Goal: Task Accomplishment & Management: Manage account settings

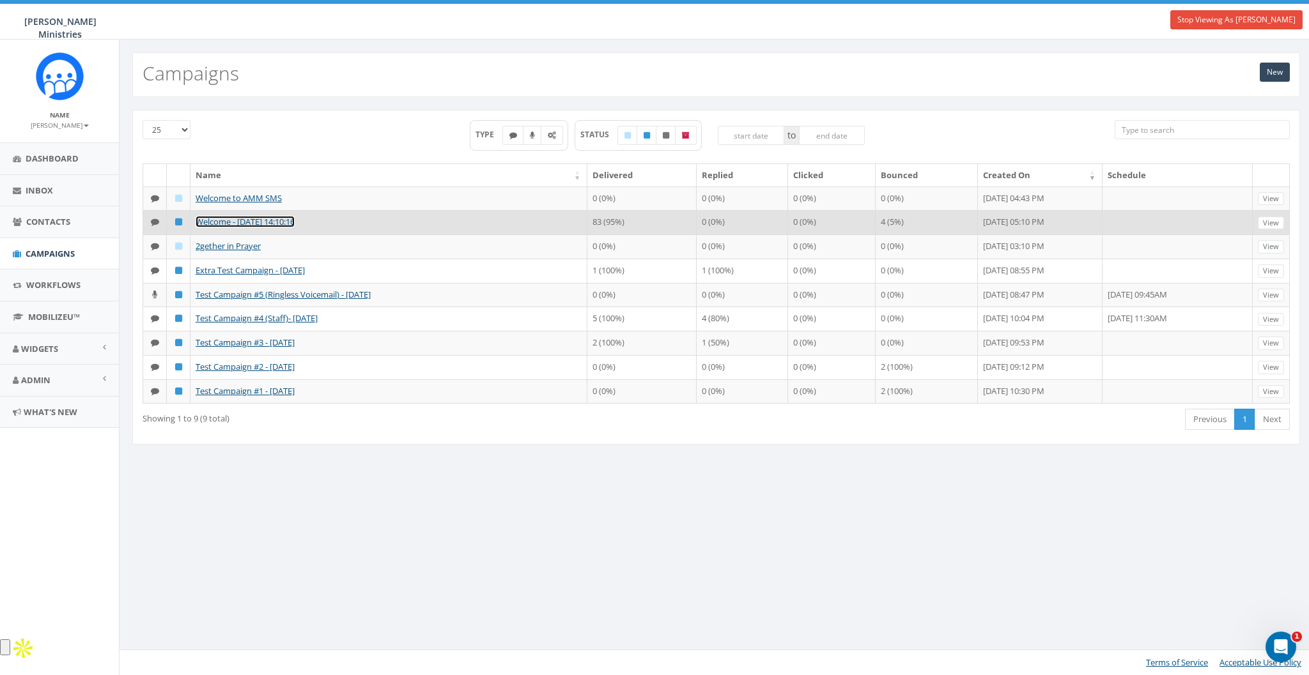
click at [227, 218] on link "Welcome - 10/09/2025, 14:10:16" at bounding box center [245, 222] width 99 height 12
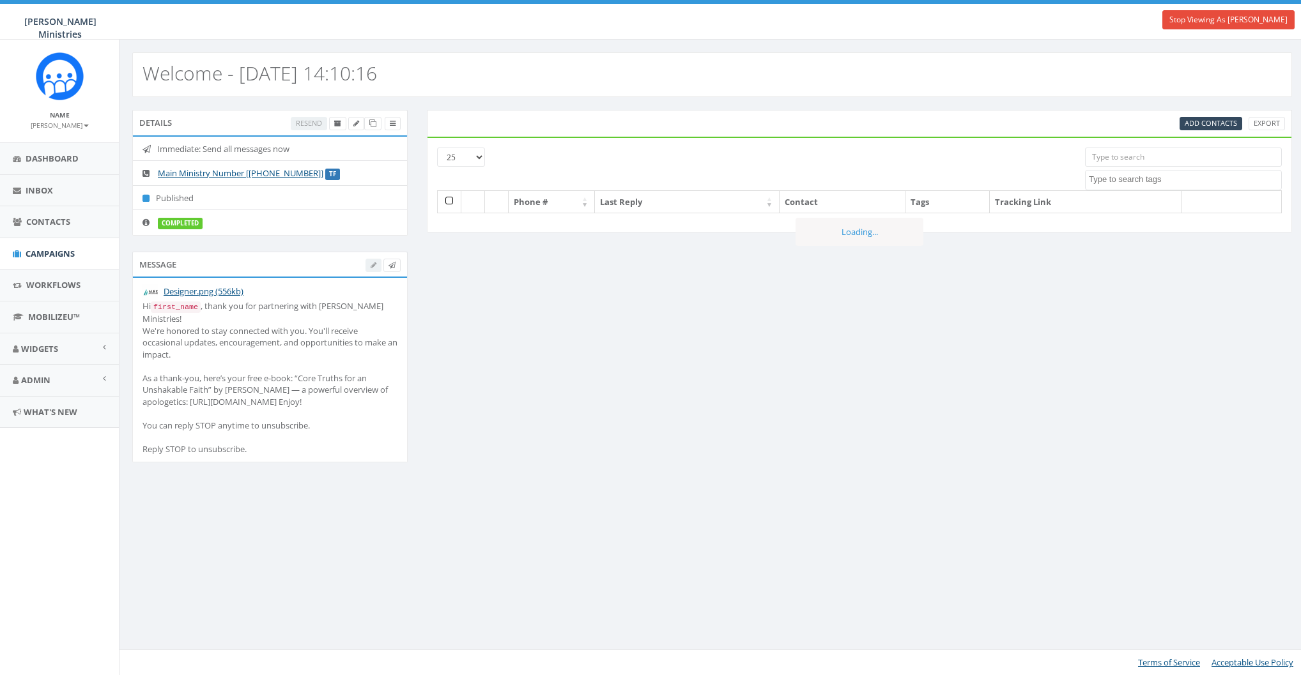
select select
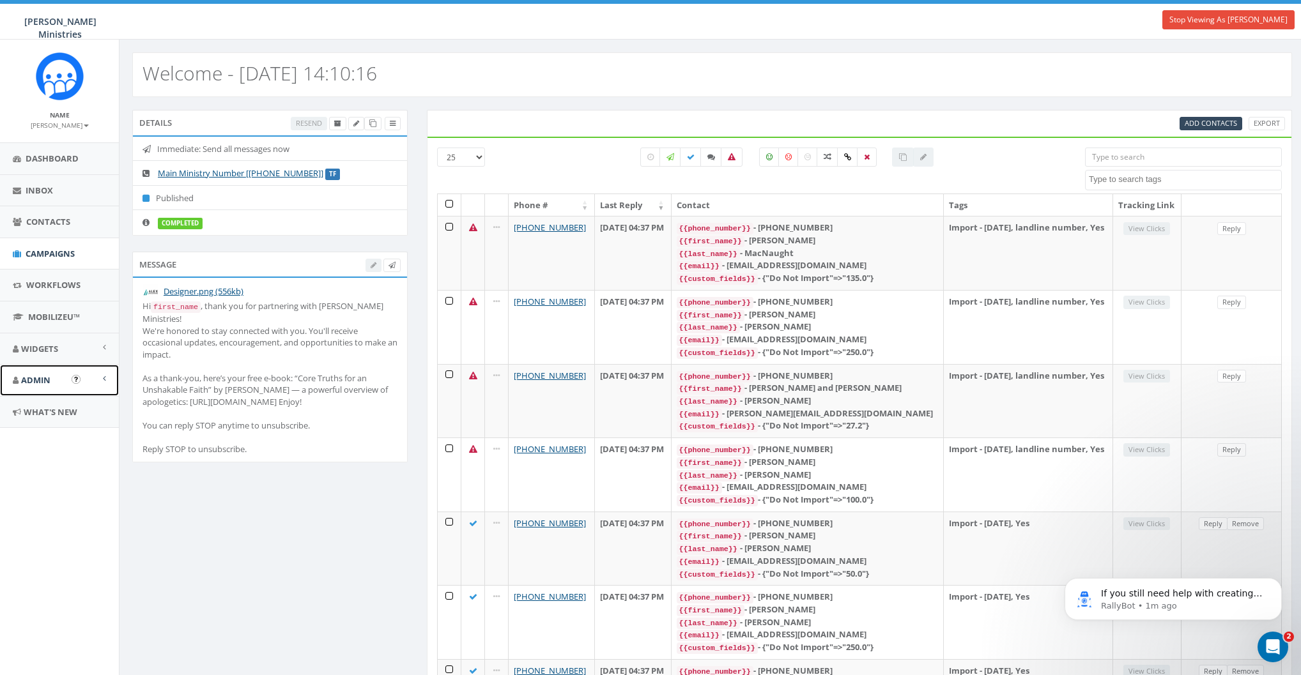
click at [31, 380] on span "Admin" at bounding box center [35, 380] width 29 height 12
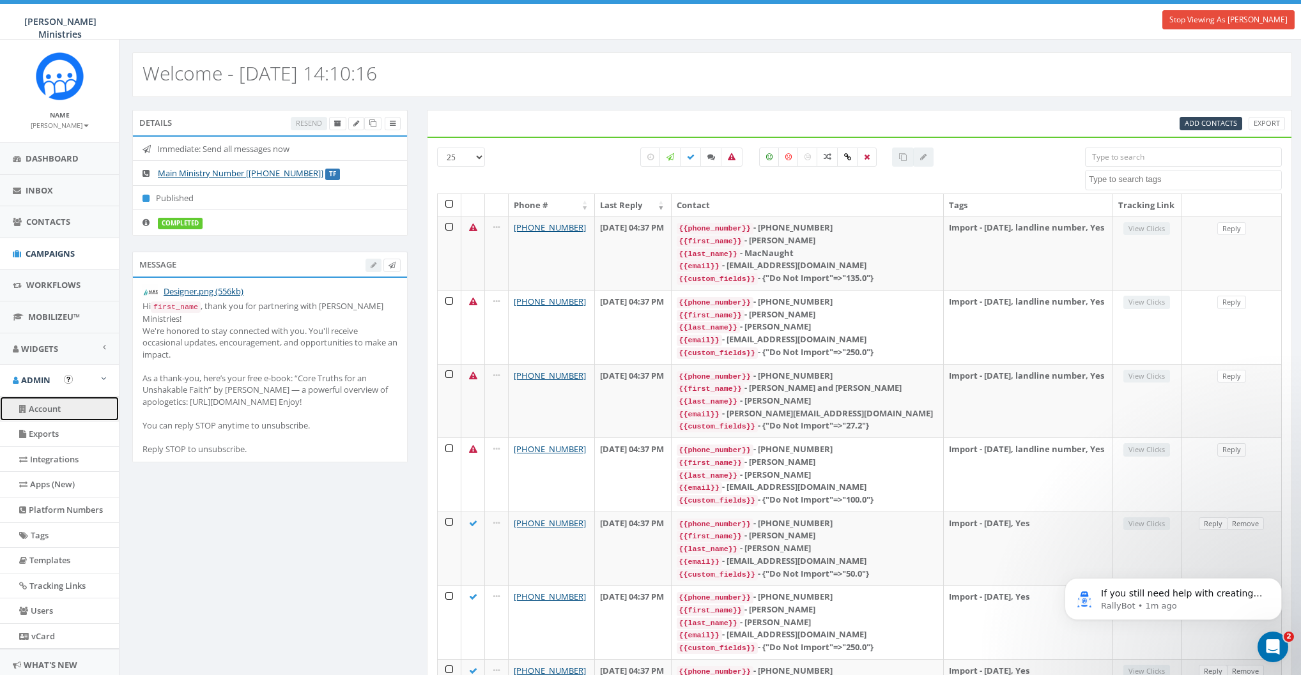
click at [43, 408] on link "Account" at bounding box center [59, 409] width 119 height 25
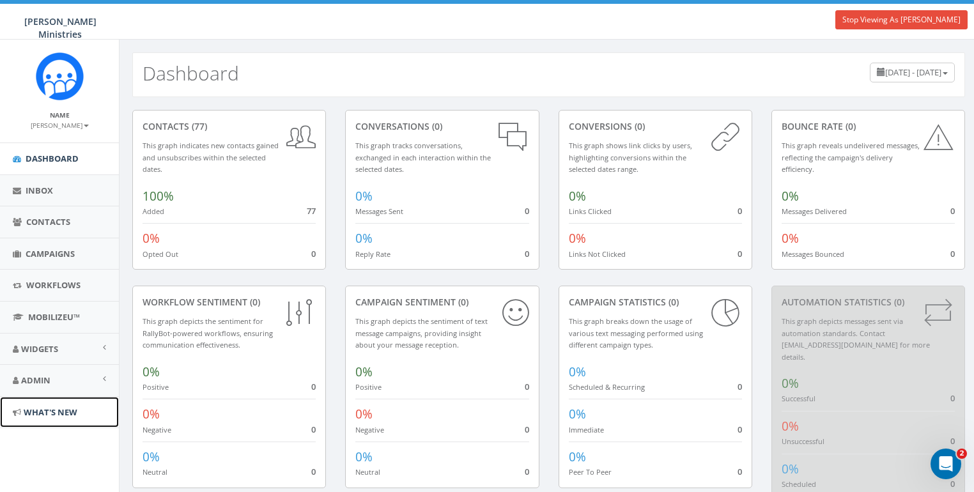
click at [43, 410] on span "What's New" at bounding box center [51, 412] width 54 height 12
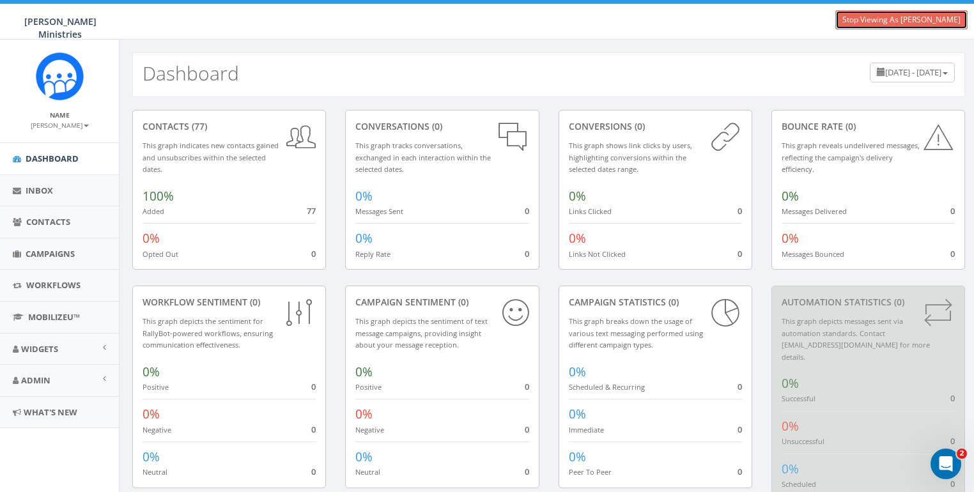
click at [894, 19] on link "Stop Viewing As Jonathan Macnab" at bounding box center [901, 19] width 132 height 19
